Goal: Information Seeking & Learning: Check status

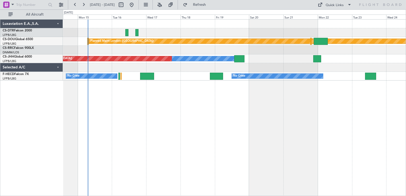
click at [269, 73] on div "Planned Maint Nice ([GEOGRAPHIC_DATA]) Planned Maint [GEOGRAPHIC_DATA] ([GEOGRA…" at bounding box center [234, 107] width 343 height 177
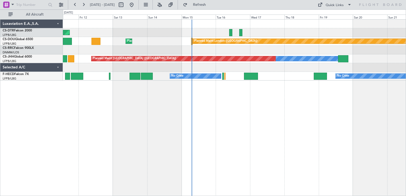
click at [242, 72] on div "AOG Maint Sofia Planned Maint Mugla ([GEOGRAPHIC_DATA]) Planned Maint [GEOGRAPH…" at bounding box center [234, 107] width 343 height 177
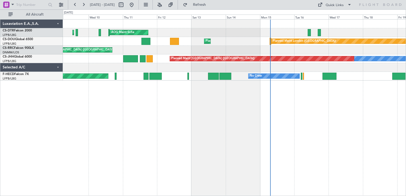
click at [230, 93] on div "AOG Maint Sofia Planned Maint Mugla ([GEOGRAPHIC_DATA]) Planned Maint [GEOGRAPH…" at bounding box center [234, 107] width 343 height 177
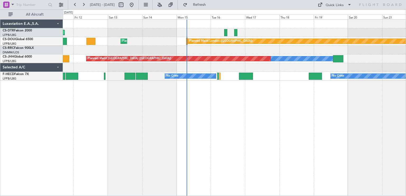
click at [221, 94] on div "AOG Maint Sofia Planned Maint Mugla ([GEOGRAPHIC_DATA]) Planned Maint [GEOGRAPH…" at bounding box center [234, 107] width 343 height 177
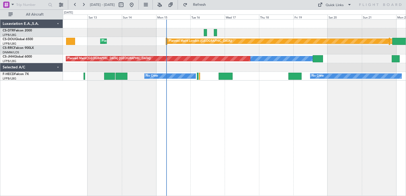
click at [189, 80] on div "AOG Maint Sofia Planned Maint [GEOGRAPHIC_DATA] ([GEOGRAPHIC_DATA]) Planned Mai…" at bounding box center [234, 107] width 343 height 177
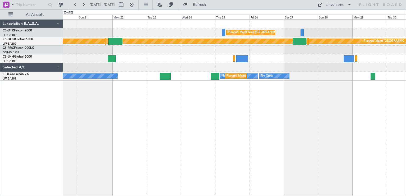
click at [136, 103] on div "Planned Maint Nice ([GEOGRAPHIC_DATA]) Planned Maint [GEOGRAPHIC_DATA] ([GEOGRA…" at bounding box center [234, 107] width 343 height 177
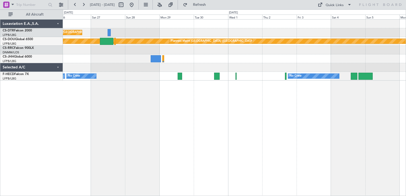
click at [160, 100] on div "Planned Maint Nice ([GEOGRAPHIC_DATA]) Planned Maint [GEOGRAPHIC_DATA] ([GEOGRA…" at bounding box center [234, 107] width 343 height 177
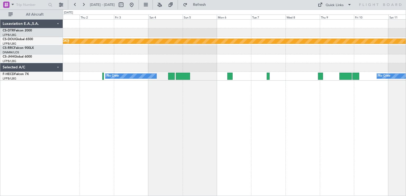
click at [109, 95] on div "Planned Maint London ([GEOGRAPHIC_DATA]) Planned Maint [GEOGRAPHIC_DATA] ([GEOG…" at bounding box center [234, 107] width 343 height 177
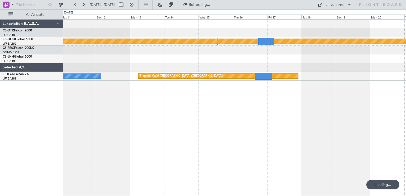
click at [24, 96] on div "Planned Maint London ([GEOGRAPHIC_DATA]) No Crew Planned Maint [GEOGRAPHIC_DATA…" at bounding box center [203, 103] width 406 height 186
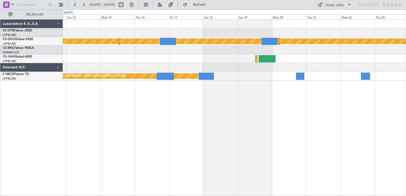
click at [228, 100] on div "Planned Maint London ([GEOGRAPHIC_DATA]) Planned Maint [GEOGRAPHIC_DATA] ([GEOG…" at bounding box center [234, 107] width 343 height 177
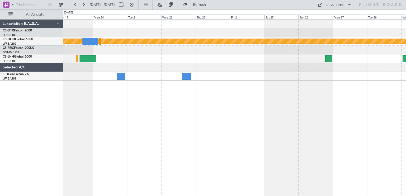
click at [160, 102] on div "Planned Maint London ([GEOGRAPHIC_DATA]) Planned Maint [GEOGRAPHIC_DATA] ([GEOG…" at bounding box center [234, 107] width 343 height 177
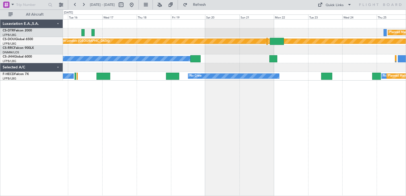
click at [215, 91] on div "Planned Maint Nice ([GEOGRAPHIC_DATA]) Planned Maint [GEOGRAPHIC_DATA] ([GEOGRA…" at bounding box center [203, 103] width 406 height 186
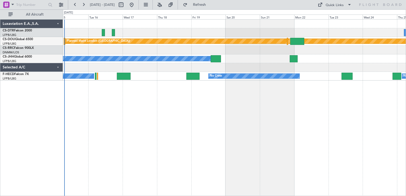
click at [93, 94] on div "Planned Maint Nice ([GEOGRAPHIC_DATA]) Planned Maint [GEOGRAPHIC_DATA] ([GEOGRA…" at bounding box center [234, 107] width 343 height 177
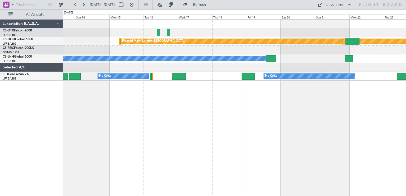
click at [232, 71] on div "Planned Maint Nice ([GEOGRAPHIC_DATA]) AOG Maint Sofia Planned Maint [GEOGRAPHI…" at bounding box center [234, 50] width 343 height 61
click at [127, 87] on div "Planned Maint Nice ([GEOGRAPHIC_DATA]) AOG Maint Sofia Planned Maint [GEOGRAPHI…" at bounding box center [234, 107] width 343 height 177
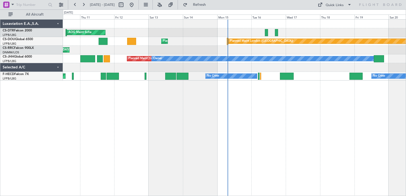
click at [265, 84] on div "AOG Maint Sofia Planned Maint Mugla ([GEOGRAPHIC_DATA]) Planned Maint [GEOGRAPH…" at bounding box center [234, 107] width 343 height 177
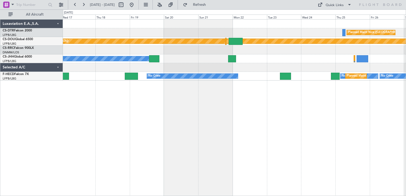
click at [179, 93] on div "Planned Maint Nice ([GEOGRAPHIC_DATA]) Planned Maint [GEOGRAPHIC_DATA] ([GEOGRA…" at bounding box center [234, 107] width 343 height 177
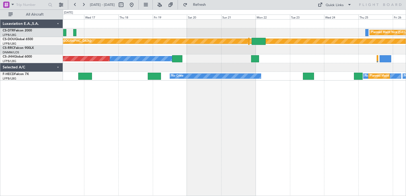
click at [366, 91] on div "Planned Maint Nice ([GEOGRAPHIC_DATA]) Planned Maint [GEOGRAPHIC_DATA] ([GEOGRA…" at bounding box center [234, 107] width 343 height 177
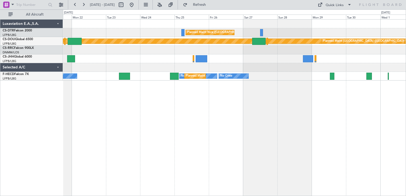
click at [151, 90] on div "Planned Maint Nice ([GEOGRAPHIC_DATA]) Planned Maint [GEOGRAPHIC_DATA] ([GEOGRA…" at bounding box center [234, 107] width 343 height 177
click at [282, 98] on div "Planned Maint Nice ([GEOGRAPHIC_DATA]) Planned Maint [GEOGRAPHIC_DATA] ([GEOGRA…" at bounding box center [234, 107] width 343 height 177
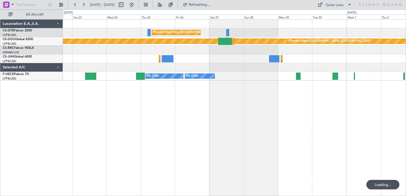
click at [258, 88] on div "Planned Maint Nice ([GEOGRAPHIC_DATA]) Planned Maint [GEOGRAPHIC_DATA] ([GEOGRA…" at bounding box center [234, 107] width 343 height 177
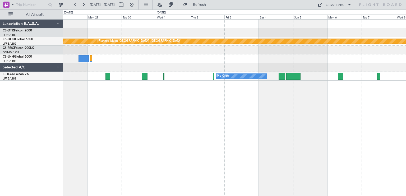
click at [162, 80] on div "Planned Maint Nice ([GEOGRAPHIC_DATA]) Planned Maint [GEOGRAPHIC_DATA] ([GEOGRA…" at bounding box center [234, 107] width 343 height 177
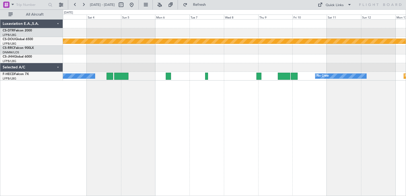
click at [194, 92] on div "Planned Maint London ([GEOGRAPHIC_DATA]) Planned Maint [GEOGRAPHIC_DATA] ([GEOG…" at bounding box center [234, 107] width 343 height 177
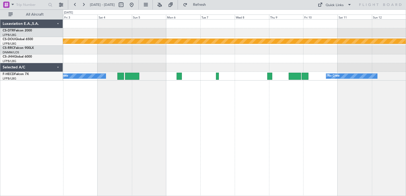
click at [351, 92] on div "Planned Maint London ([GEOGRAPHIC_DATA]) Planned Maint [GEOGRAPHIC_DATA] ([GEOG…" at bounding box center [234, 107] width 343 height 177
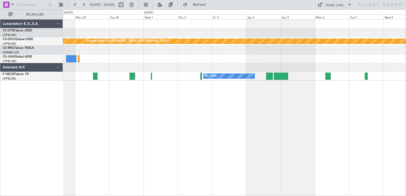
click at [328, 110] on div "Planned Maint Nice ([GEOGRAPHIC_DATA]) Planned Maint [GEOGRAPHIC_DATA] ([GEOGRA…" at bounding box center [234, 107] width 343 height 177
